Goal: Communication & Community: Answer question/provide support

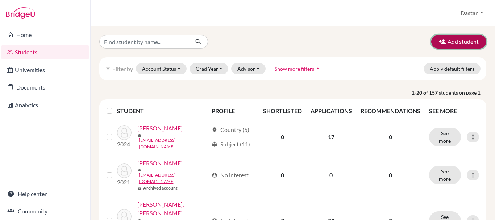
click at [453, 44] on button "Add student" at bounding box center [459, 42] width 55 height 14
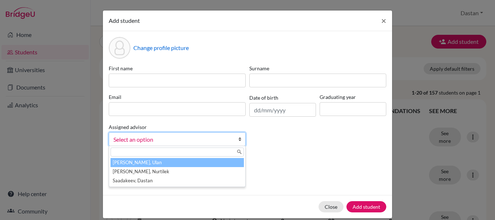
click at [153, 135] on span "Select an option" at bounding box center [173, 139] width 118 height 9
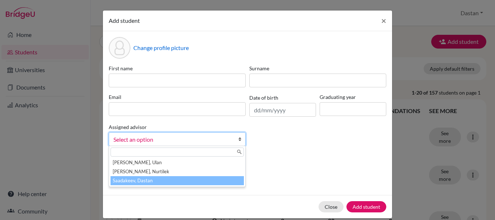
click at [135, 179] on li "Saadakeev, Dastan" at bounding box center [177, 180] width 133 height 9
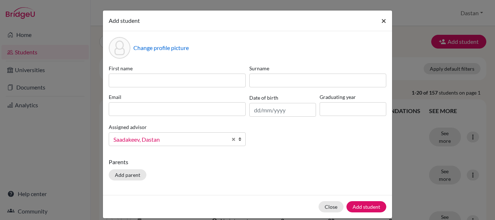
click at [382, 22] on span "×" at bounding box center [384, 20] width 5 height 11
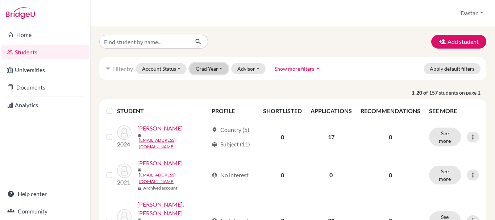
click at [215, 70] on button "Grad Year" at bounding box center [209, 68] width 39 height 11
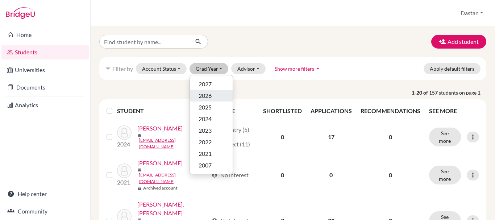
click at [211, 95] on span "2026" at bounding box center [205, 95] width 13 height 9
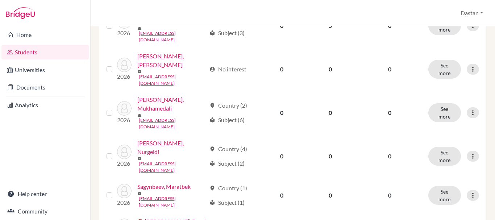
scroll to position [276, 0]
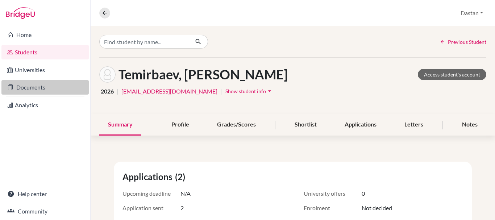
click at [26, 84] on link "Documents" at bounding box center [44, 87] width 87 height 15
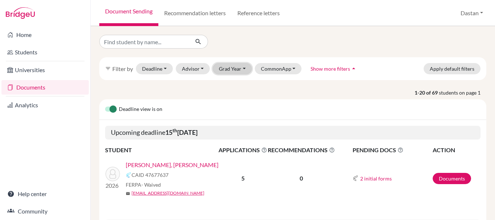
click at [231, 67] on button "Grad Year" at bounding box center [232, 68] width 39 height 11
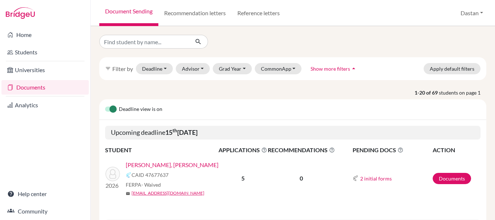
click at [105, 105] on label at bounding box center [105, 105] width 0 height 0
click at [111, 109] on input "checkbox" at bounding box center [108, 108] width 6 height 7
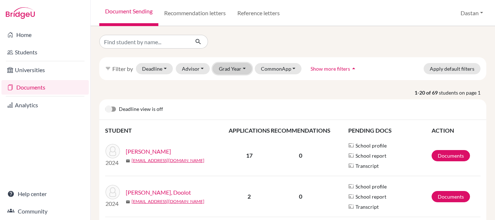
click at [233, 67] on button "Grad Year" at bounding box center [232, 68] width 39 height 11
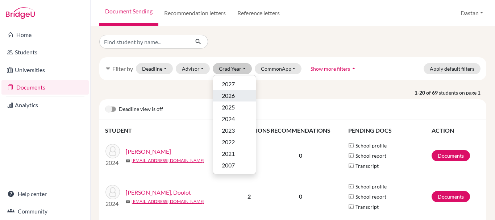
click at [233, 95] on span "2026" at bounding box center [228, 95] width 13 height 9
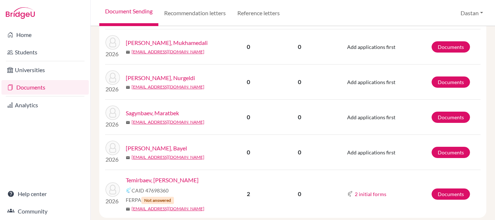
scroll to position [344, 0]
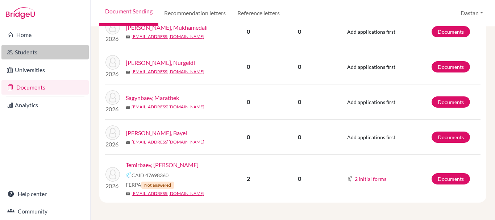
click at [36, 53] on link "Students" at bounding box center [44, 52] width 87 height 15
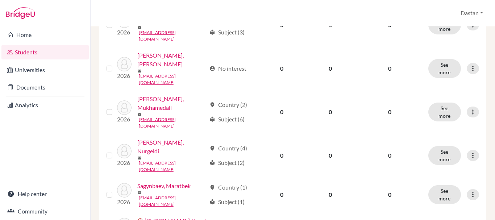
scroll to position [276, 0]
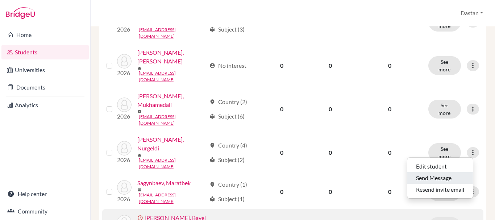
click at [433, 183] on button "Send Message" at bounding box center [441, 178] width 66 height 12
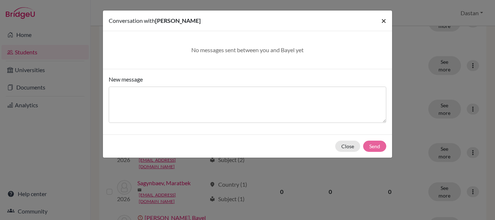
click at [384, 22] on span "×" at bounding box center [384, 20] width 5 height 11
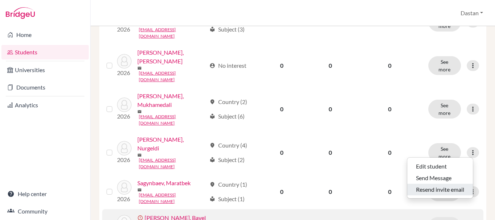
click at [440, 190] on button "Resend invite email" at bounding box center [441, 190] width 66 height 12
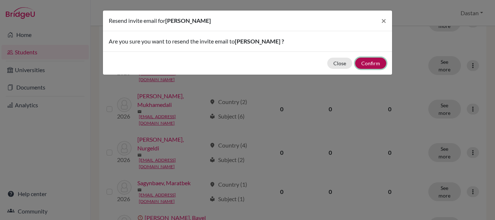
click at [372, 62] on button "Confirm" at bounding box center [370, 63] width 31 height 11
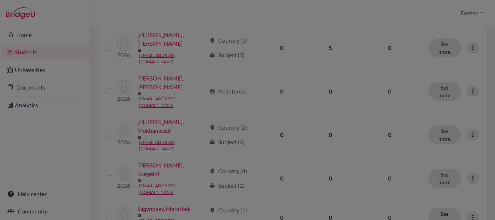
scroll to position [301, 0]
